Goal: Connect with others: Connect with others

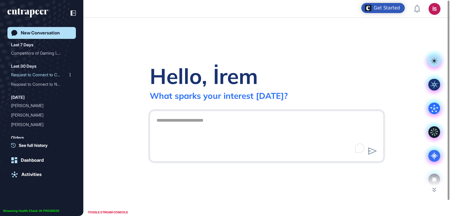
click at [38, 71] on div "Request to Connect to Cur..." at bounding box center [39, 75] width 56 height 10
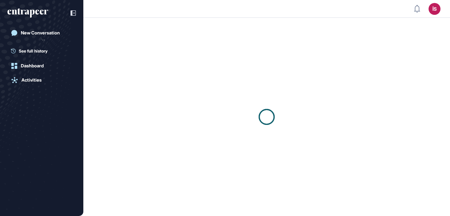
scroll to position [0, 0]
